Goal: Task Accomplishment & Management: Use online tool/utility

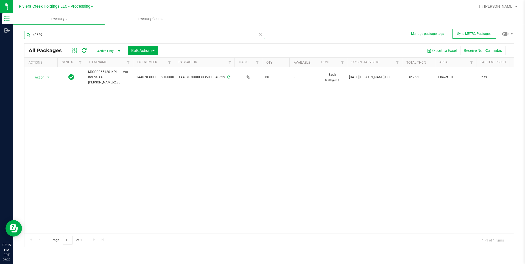
click at [66, 37] on input "40629" at bounding box center [144, 35] width 241 height 8
type input "40766"
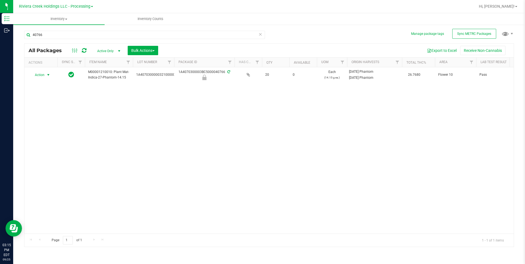
click at [45, 75] on span "select" at bounding box center [48, 75] width 7 height 8
click at [52, 136] on li "Unlock package" at bounding box center [47, 140] width 35 height 8
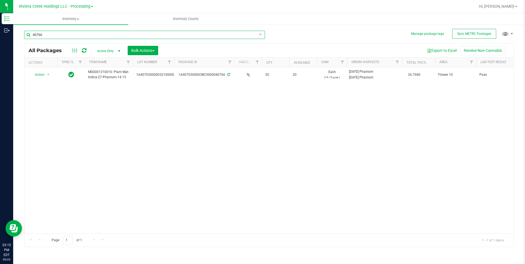
click at [49, 33] on input "40766" at bounding box center [144, 35] width 241 height 8
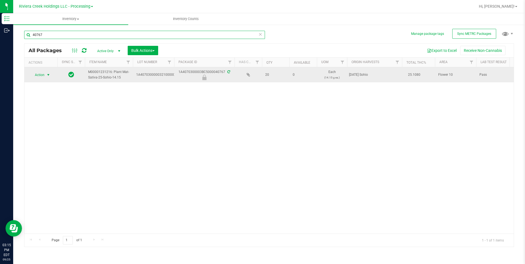
type input "40767"
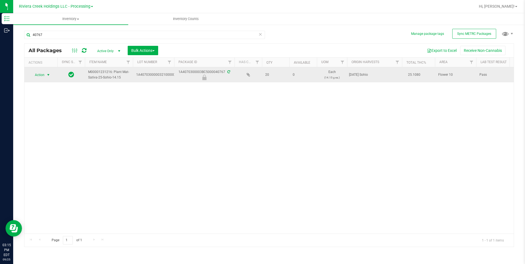
click at [44, 75] on span "Action" at bounding box center [37, 75] width 15 height 8
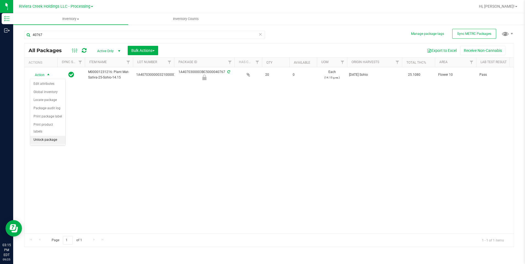
click at [50, 136] on li "Unlock package" at bounding box center [47, 140] width 35 height 8
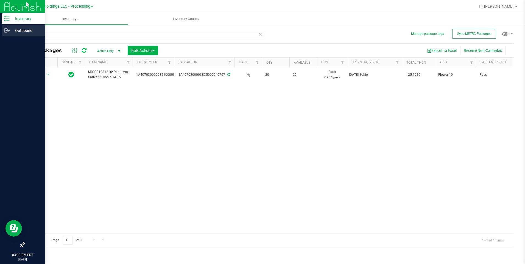
click at [22, 33] on p "Outbound" at bounding box center [26, 30] width 33 height 7
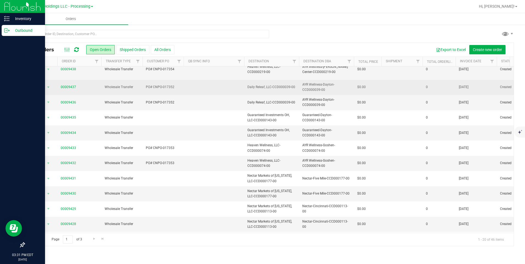
scroll to position [142, 0]
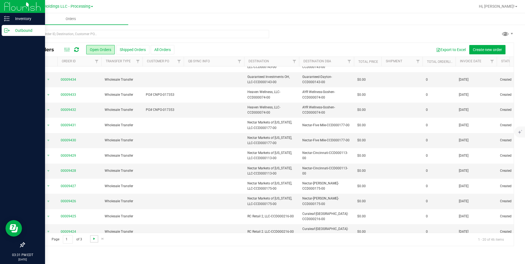
click at [93, 204] on span "Go to the next page" at bounding box center [94, 238] width 4 height 4
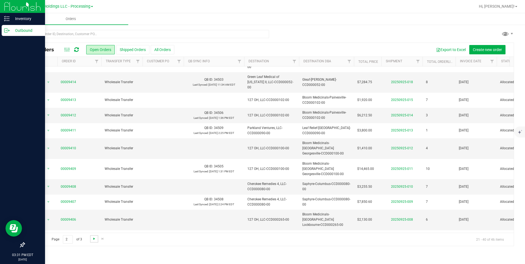
click at [94, 204] on span "Go to the next page" at bounding box center [94, 238] width 4 height 4
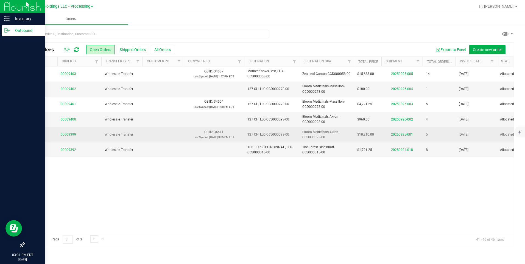
scroll to position [0, 0]
click at [41, 135] on span "Action" at bounding box center [37, 135] width 15 height 8
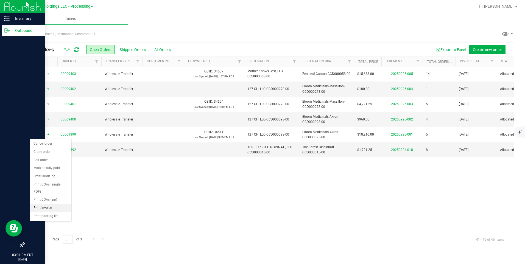
click at [57, 204] on li "Print invoice" at bounding box center [50, 208] width 41 height 8
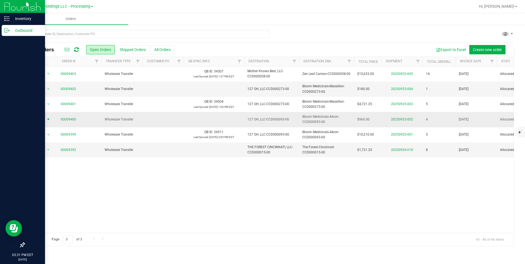
click at [44, 119] on span "Action" at bounding box center [37, 119] width 15 height 8
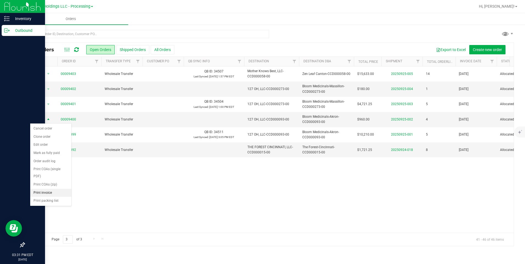
click at [53, 189] on li "Print invoice" at bounding box center [50, 193] width 41 height 8
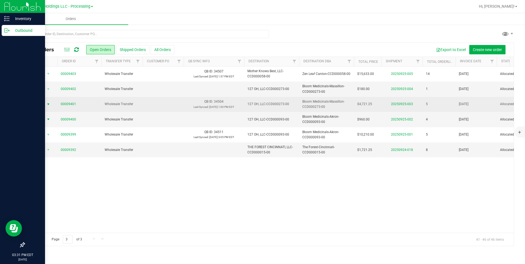
click at [46, 103] on span "select" at bounding box center [48, 104] width 4 height 4
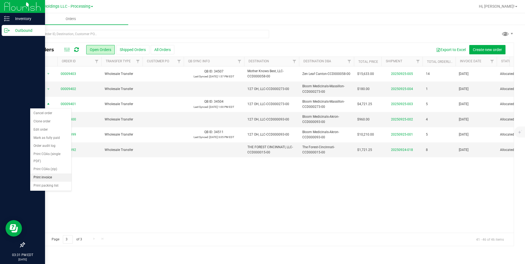
click at [53, 176] on li "Print invoice" at bounding box center [50, 177] width 41 height 8
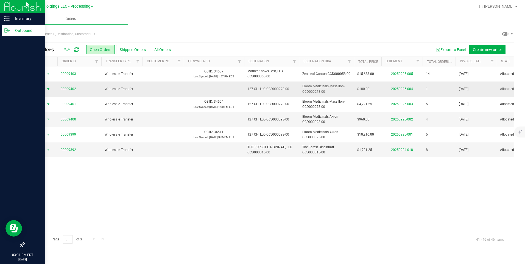
click at [39, 88] on span "Action" at bounding box center [37, 89] width 15 height 8
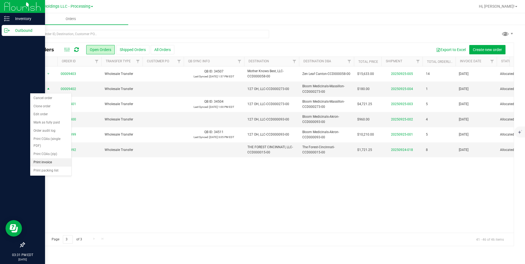
click at [55, 163] on li "Print invoice" at bounding box center [50, 162] width 41 height 8
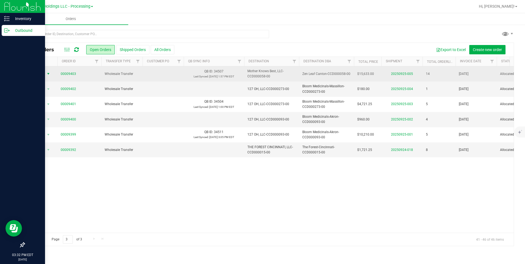
click at [44, 73] on span "Action" at bounding box center [37, 74] width 15 height 8
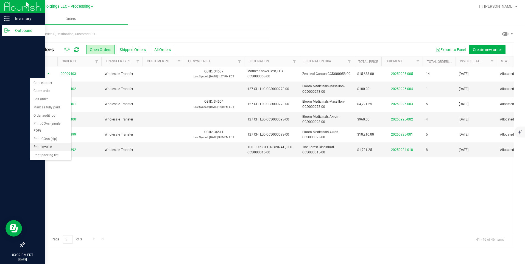
click at [62, 147] on li "Print invoice" at bounding box center [50, 147] width 41 height 8
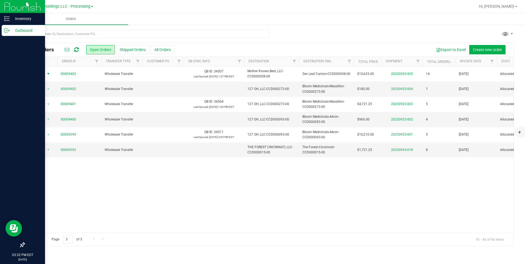
click at [38, 204] on link "Go to the previous page" at bounding box center [39, 238] width 8 height 7
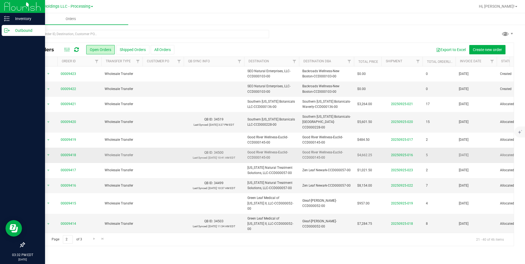
scroll to position [142, 0]
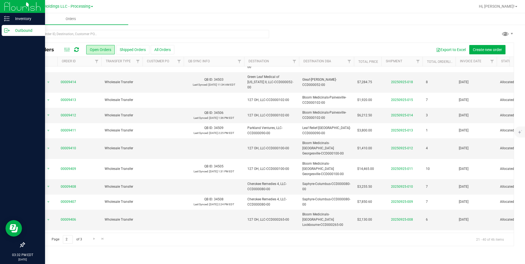
click at [45, 204] on span "select" at bounding box center [48, 258] width 7 height 8
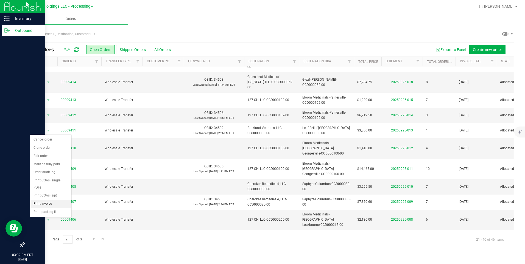
click at [46, 203] on li "Print invoice" at bounding box center [50, 204] width 41 height 8
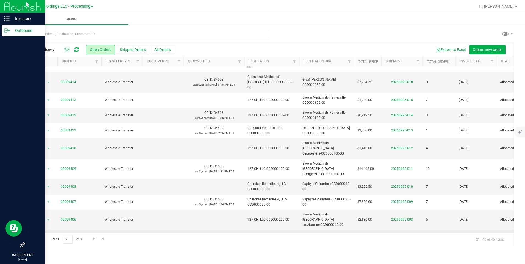
click at [43, 204] on span "Action" at bounding box center [37, 240] width 15 height 8
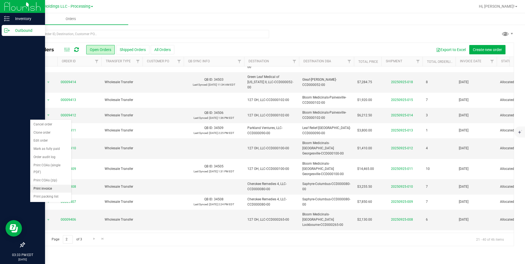
click at [47, 188] on li "Print invoice" at bounding box center [50, 189] width 41 height 8
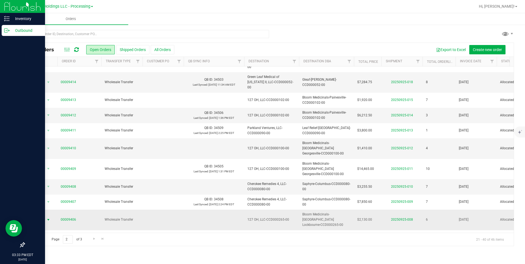
click at [46, 204] on span "select" at bounding box center [48, 220] width 7 height 8
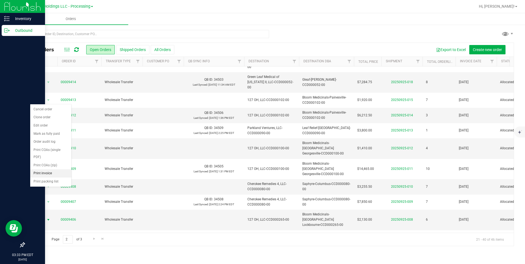
click at [47, 170] on li "Print invoice" at bounding box center [50, 173] width 41 height 8
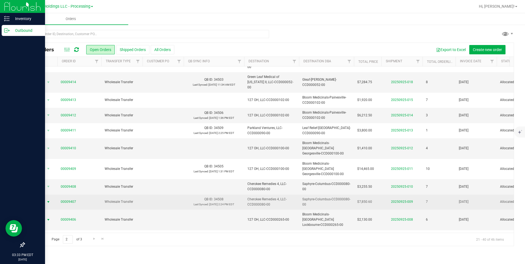
click at [41, 198] on span "Action" at bounding box center [37, 202] width 15 height 8
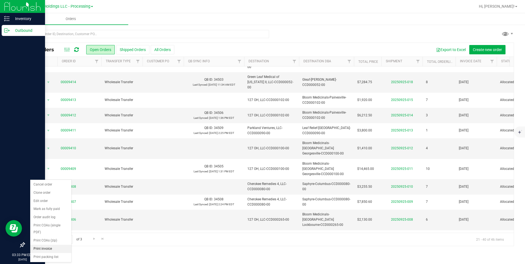
click at [52, 204] on li "Print invoice" at bounding box center [50, 249] width 41 height 8
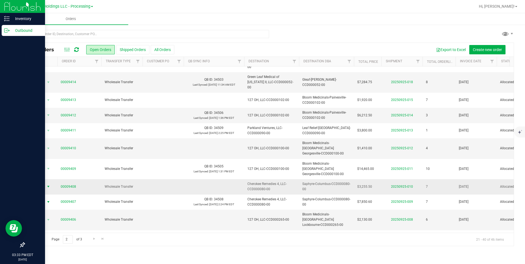
click at [32, 183] on span "Action" at bounding box center [37, 187] width 15 height 8
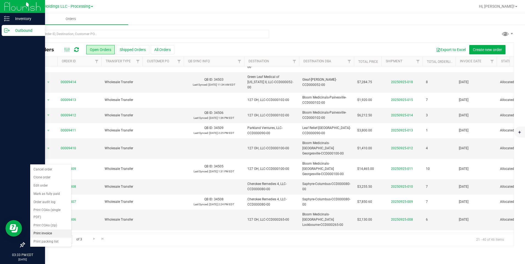
click at [53, 204] on li "Print invoice" at bounding box center [50, 233] width 41 height 8
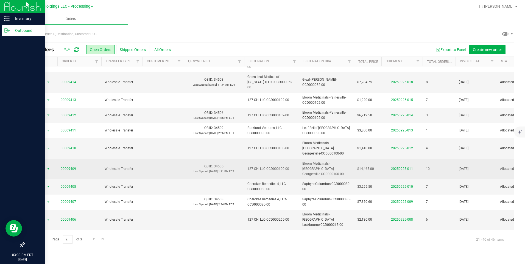
click at [42, 165] on span "Action" at bounding box center [37, 169] width 15 height 8
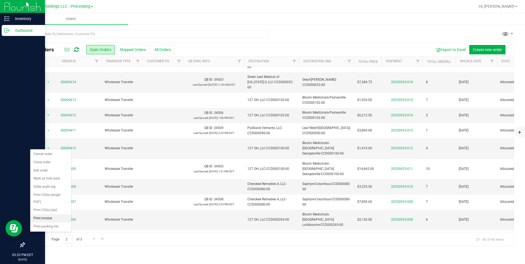
click at [52, 204] on li "Print invoice" at bounding box center [50, 218] width 41 height 8
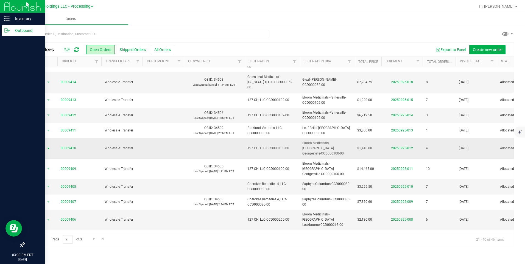
click at [44, 145] on span "Action" at bounding box center [37, 149] width 15 height 8
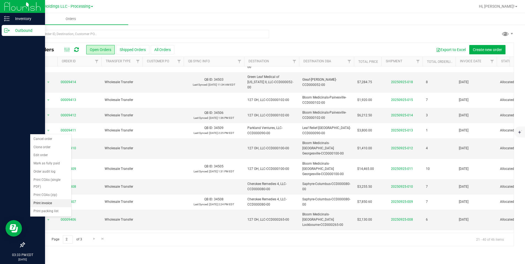
click at [60, 201] on li "Print invoice" at bounding box center [50, 203] width 41 height 8
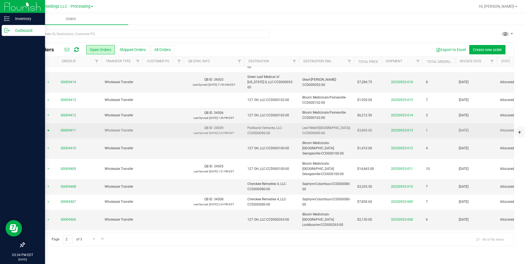
click at [41, 127] on span "Action" at bounding box center [37, 131] width 15 height 8
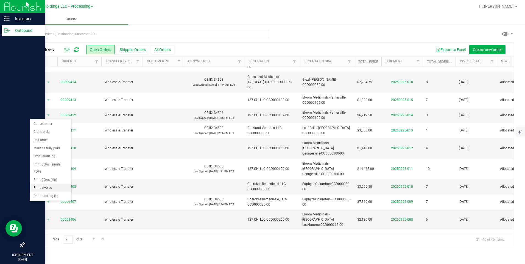
click at [43, 187] on li "Print invoice" at bounding box center [50, 188] width 41 height 8
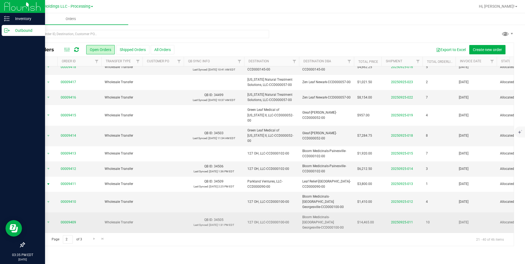
scroll to position [87, 0]
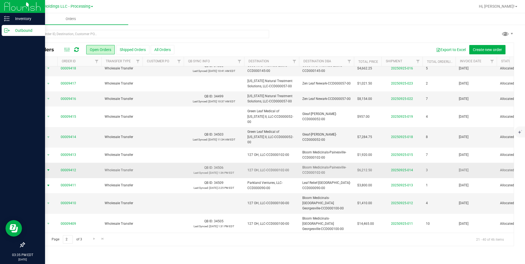
click at [43, 166] on span "Action" at bounding box center [37, 170] width 15 height 8
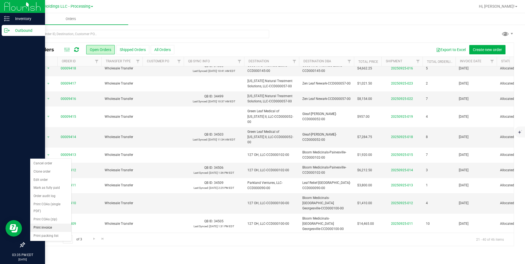
click at [49, 204] on li "Print invoice" at bounding box center [50, 228] width 41 height 8
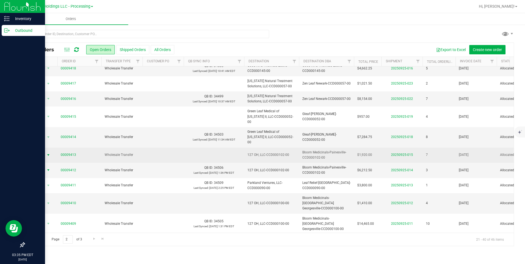
click at [45, 151] on span "select" at bounding box center [48, 155] width 7 height 8
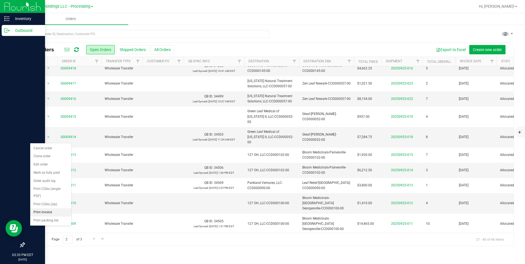
click at [61, 204] on li "Print invoice" at bounding box center [50, 212] width 41 height 8
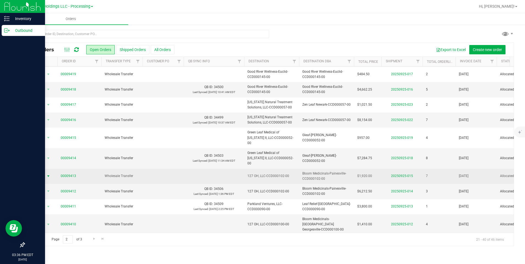
scroll to position [32, 0]
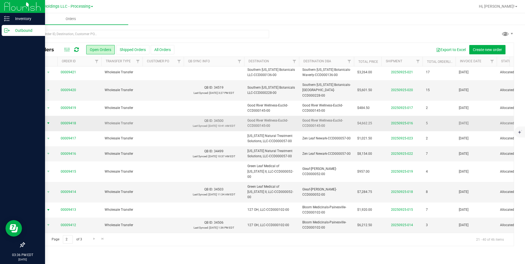
click at [46, 121] on span "select" at bounding box center [48, 123] width 4 height 4
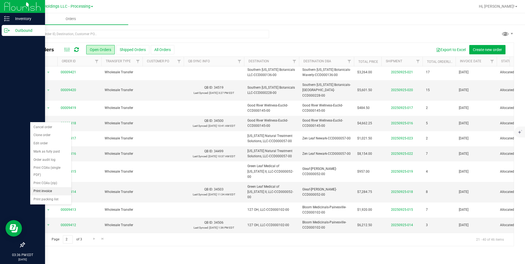
click at [50, 191] on li "Print invoice" at bounding box center [50, 191] width 41 height 8
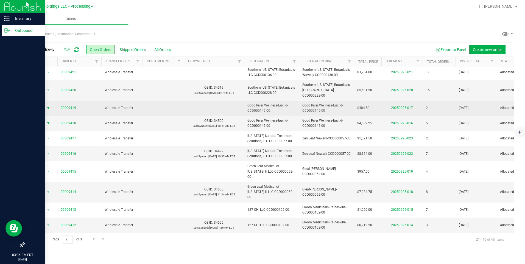
click at [43, 104] on span "Action" at bounding box center [37, 108] width 15 height 8
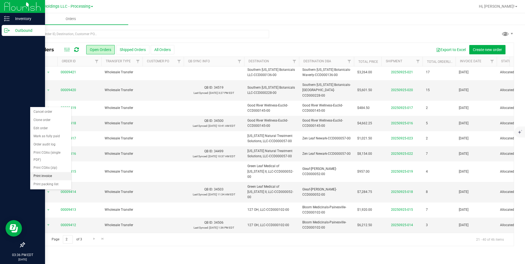
click at [53, 176] on li "Print invoice" at bounding box center [50, 176] width 41 height 8
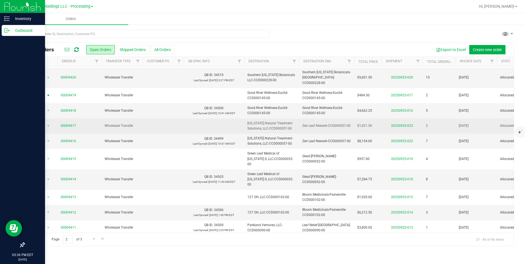
scroll to position [55, 0]
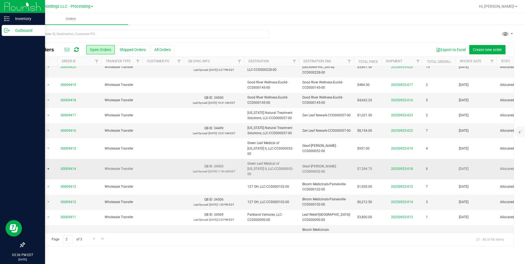
click at [39, 165] on span "Action" at bounding box center [37, 169] width 15 height 8
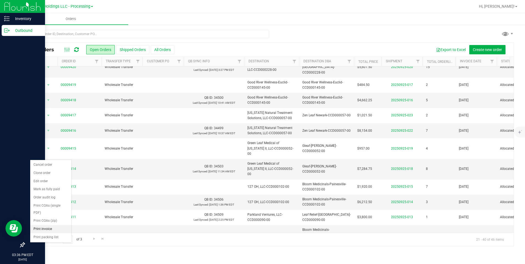
click at [53, 204] on li "Print invoice" at bounding box center [50, 229] width 41 height 8
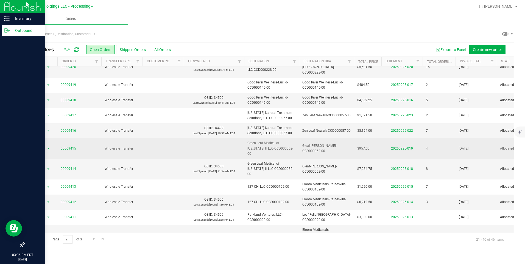
click at [42, 145] on span "Action" at bounding box center [37, 149] width 15 height 8
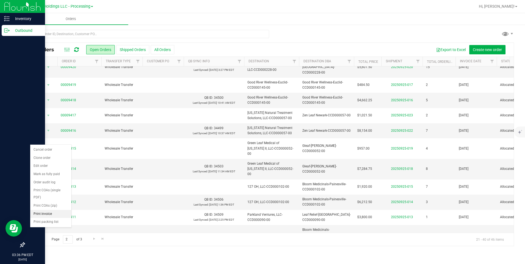
click at [47, 204] on li "Print invoice" at bounding box center [50, 214] width 41 height 8
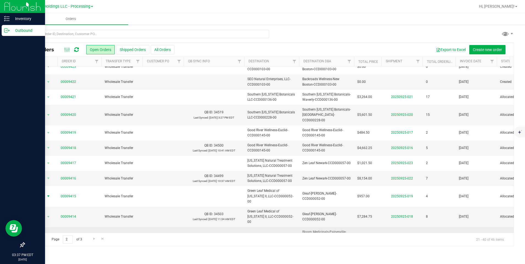
scroll to position [0, 0]
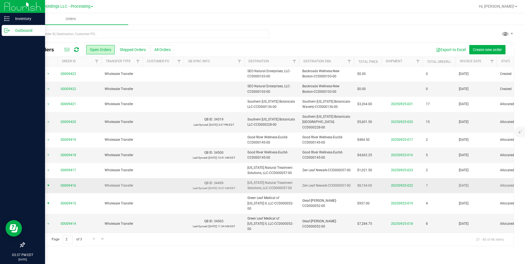
click at [46, 182] on span "select" at bounding box center [48, 186] width 7 height 8
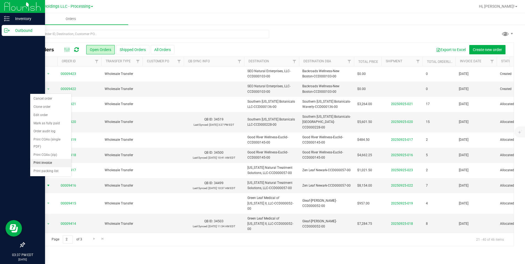
click at [47, 160] on li "Print invoice" at bounding box center [50, 163] width 41 height 8
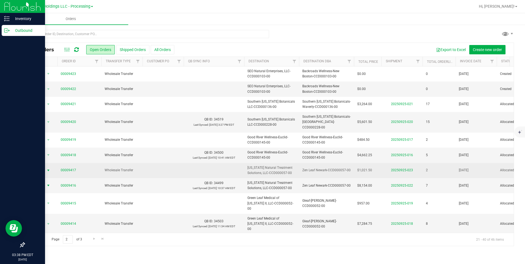
click at [45, 167] on span "select" at bounding box center [48, 171] width 7 height 8
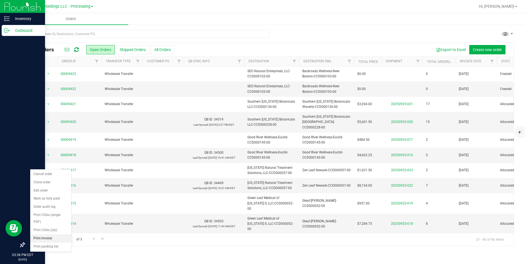
click at [51, 204] on li "Print invoice" at bounding box center [50, 238] width 41 height 8
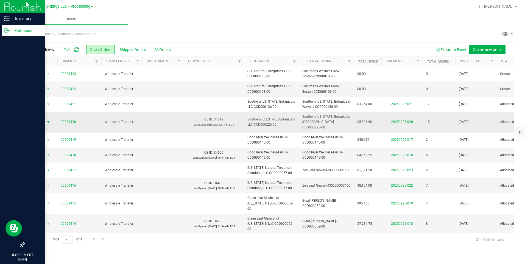
click at [43, 120] on span "Action" at bounding box center [37, 122] width 15 height 8
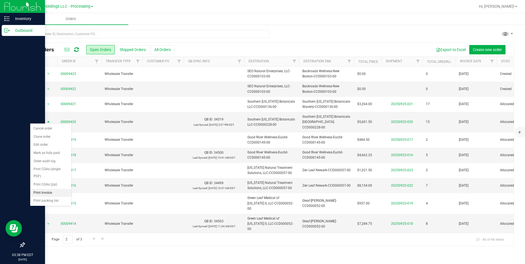
click at [55, 193] on li "Print invoice" at bounding box center [50, 193] width 41 height 8
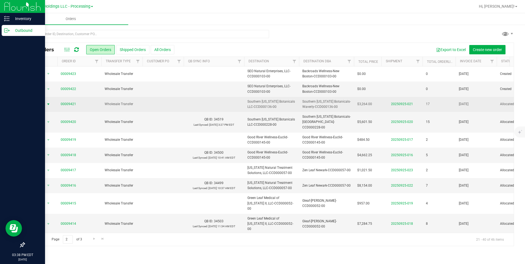
click at [38, 102] on span "Action" at bounding box center [37, 104] width 15 height 8
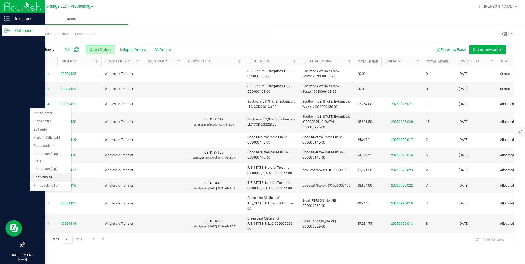
click at [56, 174] on li "Print invoice" at bounding box center [50, 177] width 41 height 8
